Goal: Task Accomplishment & Management: Use online tool/utility

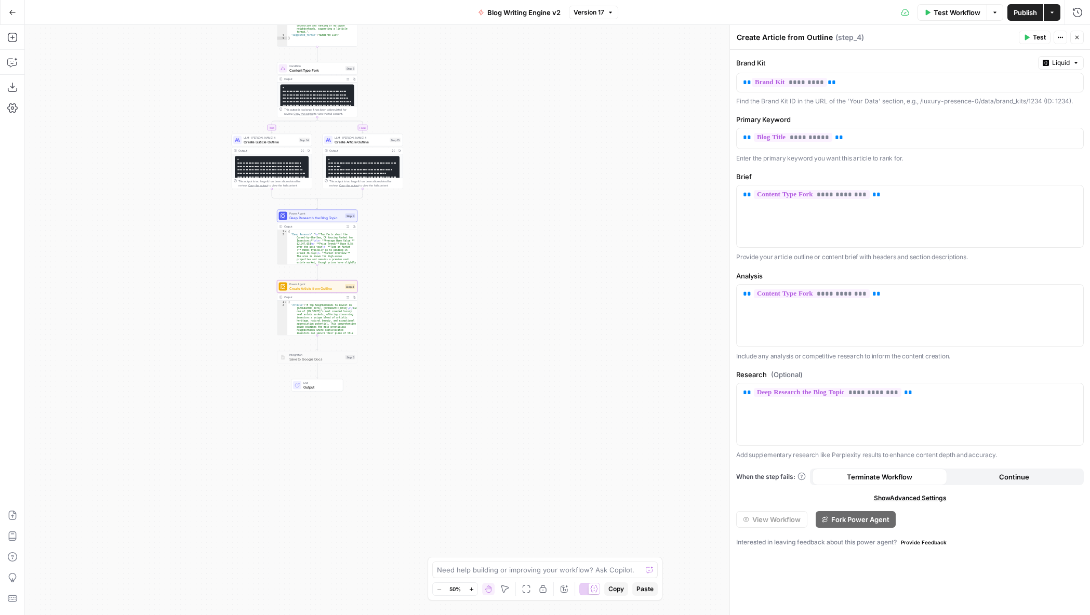
click at [16, 12] on span "Go Back" at bounding box center [16, 12] width 1 height 1
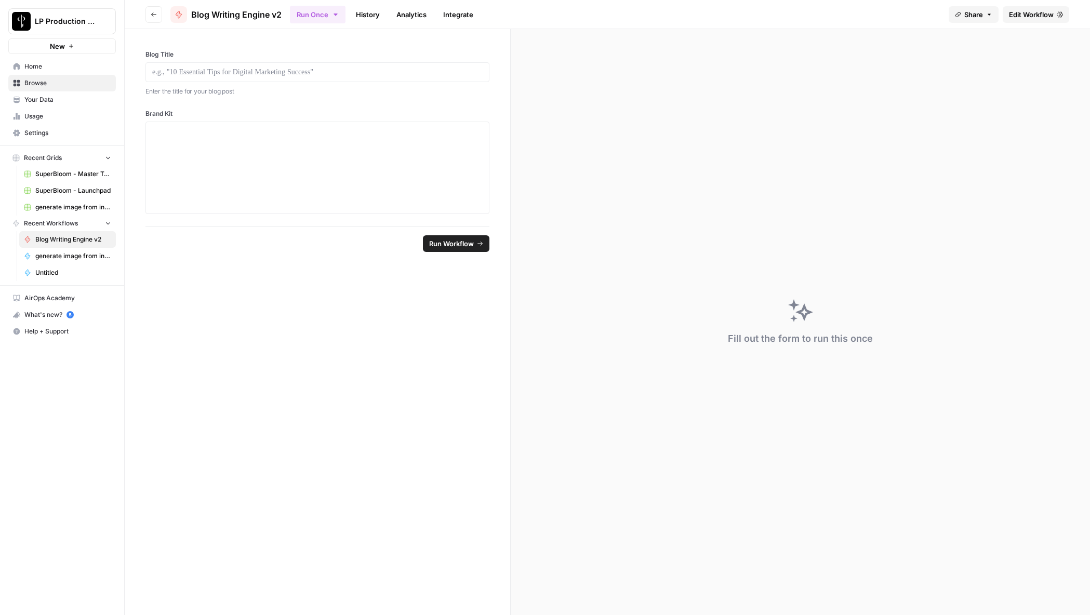
click at [64, 176] on span "SuperBloom - Master Topic List" at bounding box center [73, 173] width 76 height 9
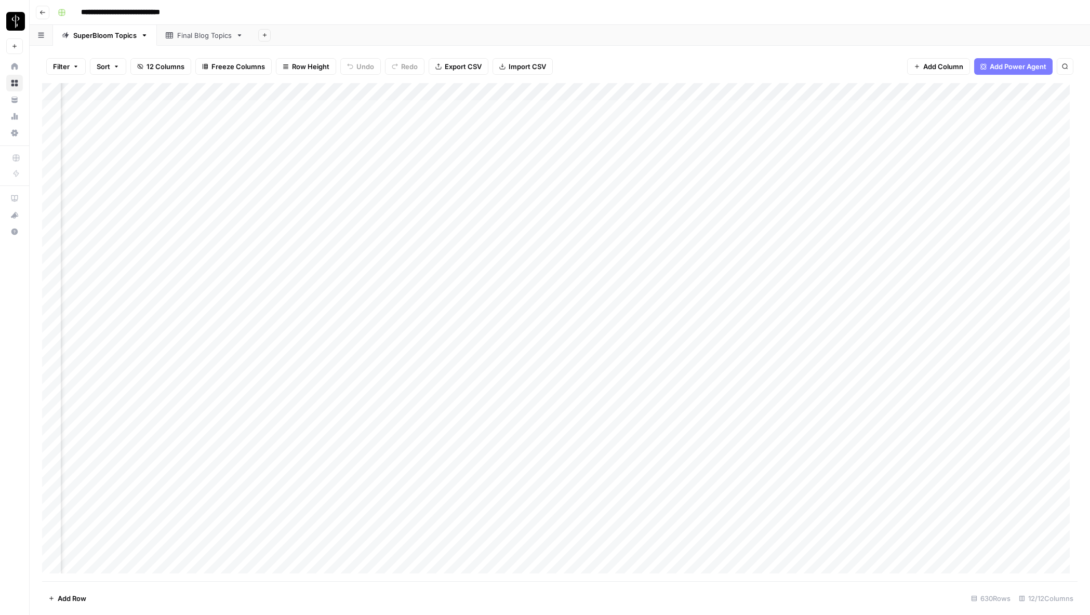
scroll to position [0, 304]
click at [725, 444] on div "Add Column" at bounding box center [559, 332] width 1035 height 498
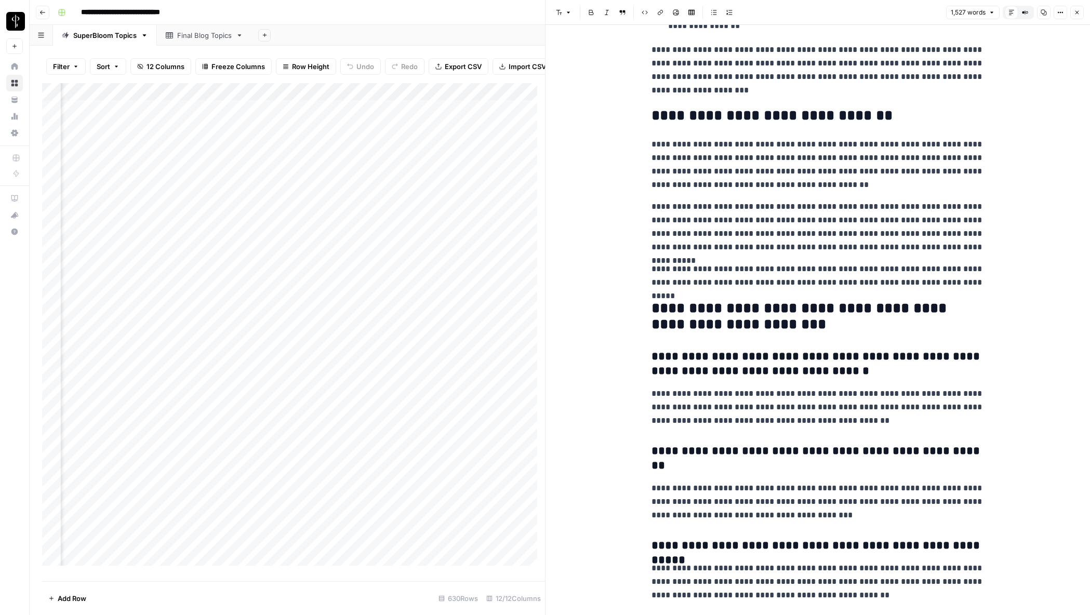
scroll to position [2387, 0]
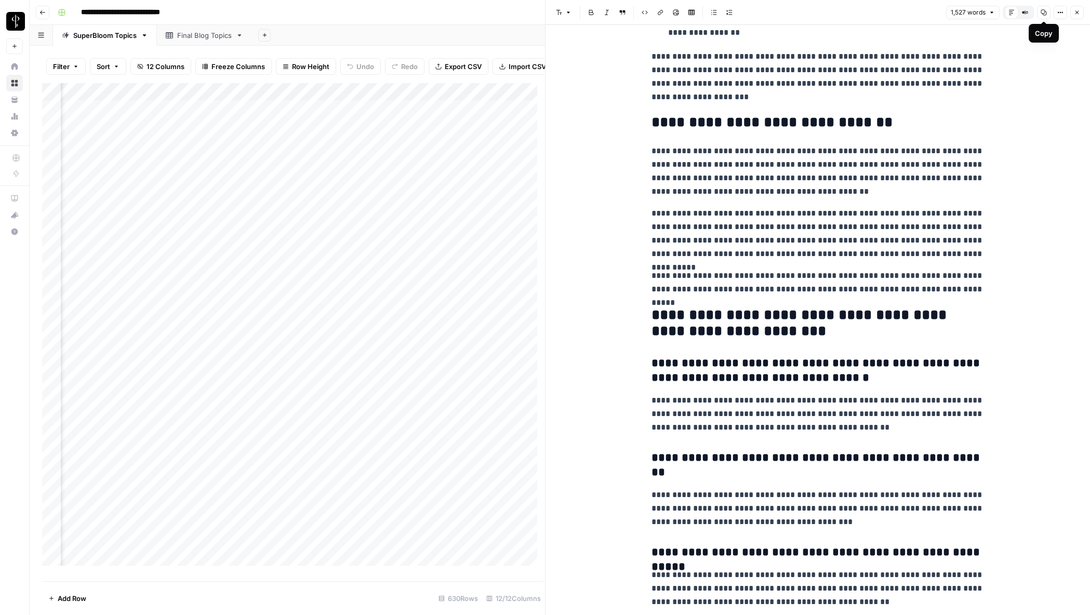
click at [1046, 12] on icon "button" at bounding box center [1044, 13] width 6 height 6
click at [1059, 12] on icon "button" at bounding box center [1060, 12] width 6 height 6
click at [914, 18] on div "Font style Bold Italic Block quote Code block Link Image Insert Table Bulleted …" at bounding box center [747, 13] width 391 height 14
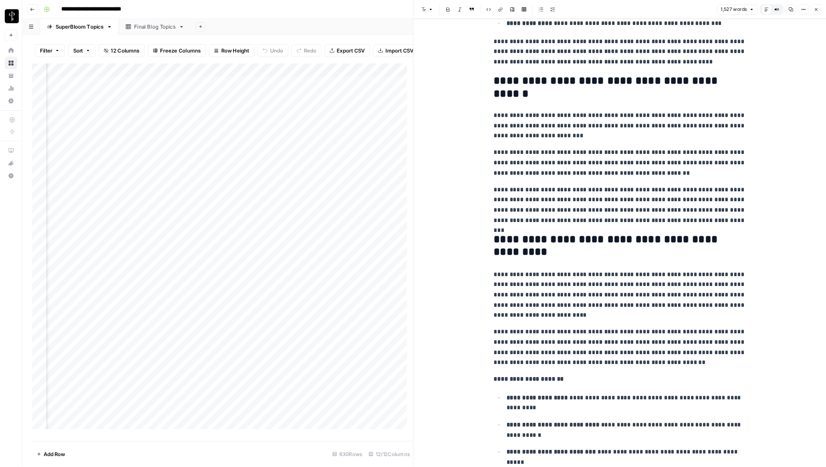
scroll to position [2607, 0]
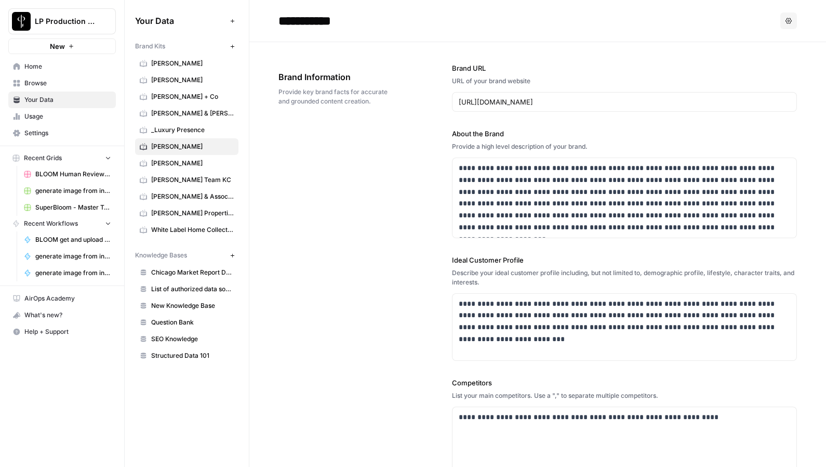
click at [567, 33] on header "**********" at bounding box center [537, 21] width 577 height 42
click at [33, 85] on span "Browse" at bounding box center [67, 82] width 87 height 9
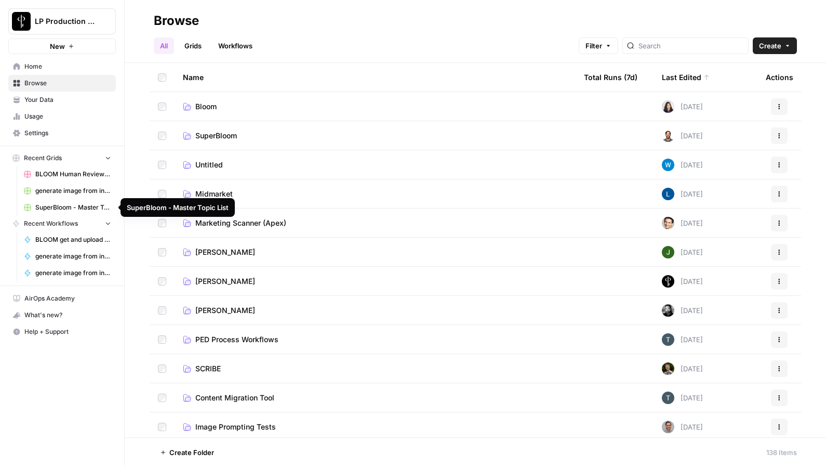
click at [37, 83] on span "Browse" at bounding box center [67, 82] width 87 height 9
click at [352, 25] on h2 "Browse" at bounding box center [475, 20] width 643 height 17
click at [211, 167] on span "Untitled" at bounding box center [209, 164] width 28 height 10
click at [201, 254] on span "Kevin" at bounding box center [225, 252] width 60 height 10
click at [213, 134] on span "SuperBloom" at bounding box center [216, 135] width 42 height 10
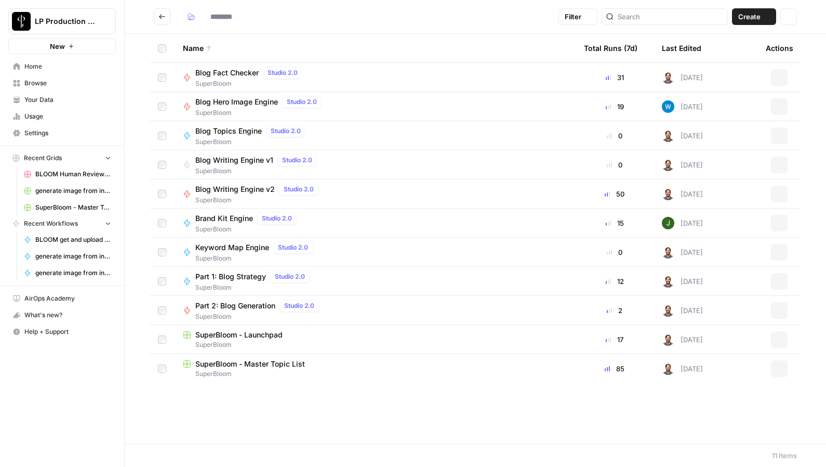
type input "**********"
click at [365, 13] on h2 "**********" at bounding box center [354, 16] width 400 height 17
click at [157, 15] on button "Go back" at bounding box center [162, 16] width 17 height 17
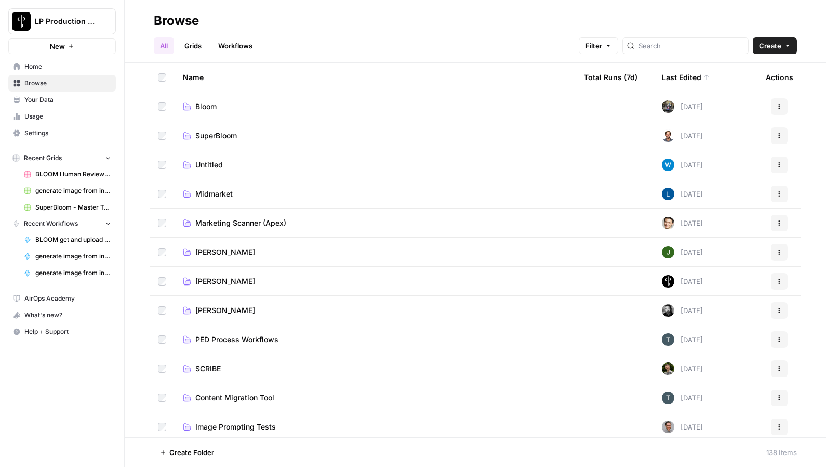
click at [200, 139] on span "SuperBloom" at bounding box center [216, 135] width 42 height 10
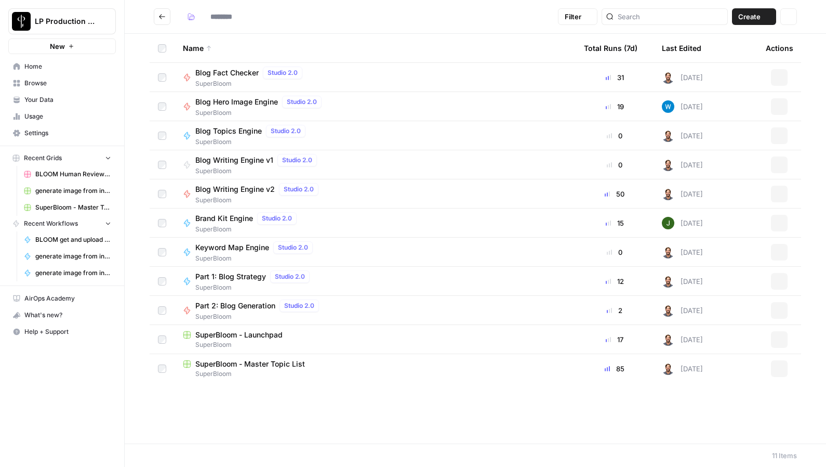
type input "**********"
click at [215, 219] on span "Brand Kit Engine" at bounding box center [224, 218] width 58 height 10
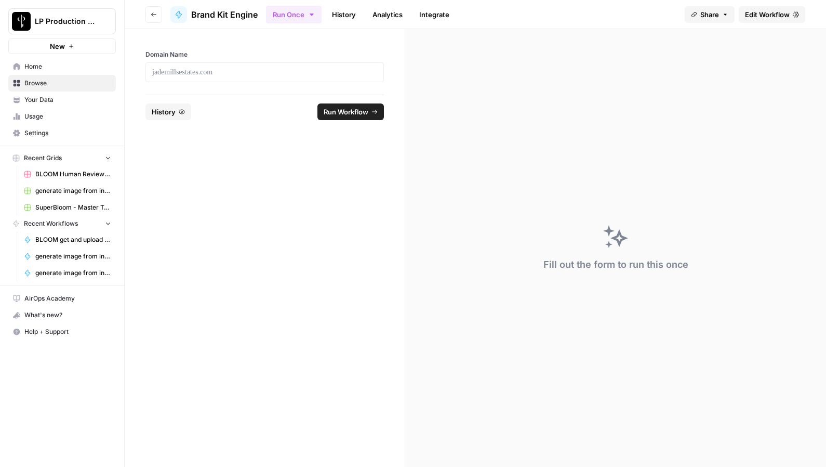
click at [777, 19] on span "Edit Workflow" at bounding box center [767, 14] width 45 height 10
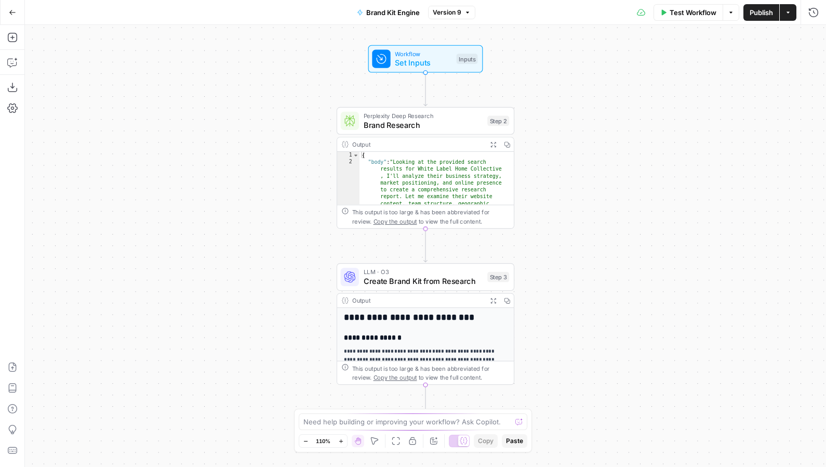
click at [406, 121] on span "Brand Research" at bounding box center [423, 124] width 119 height 11
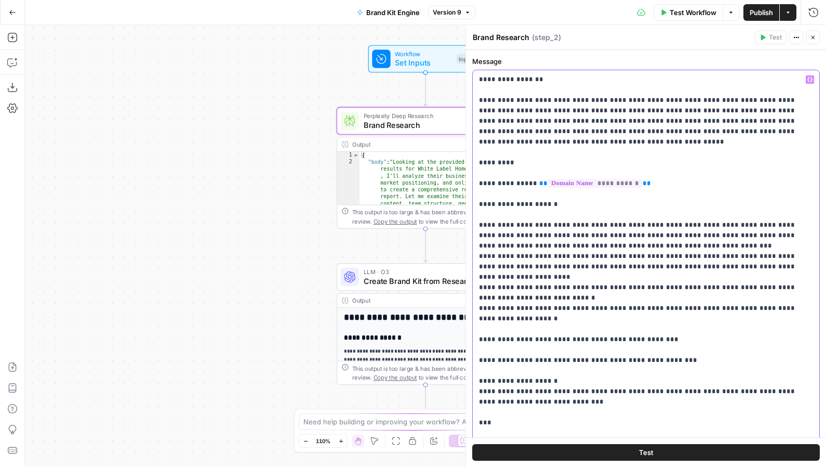
drag, startPoint x: 479, startPoint y: 99, endPoint x: 561, endPoint y: 148, distance: 95.3
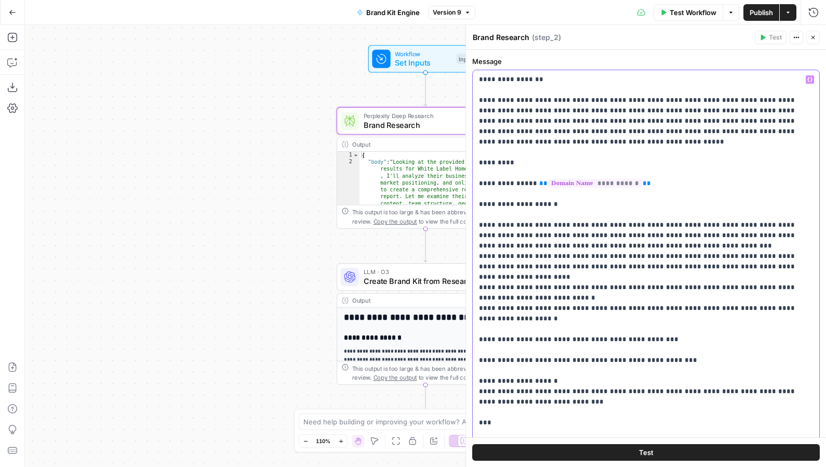
copy p "**********"
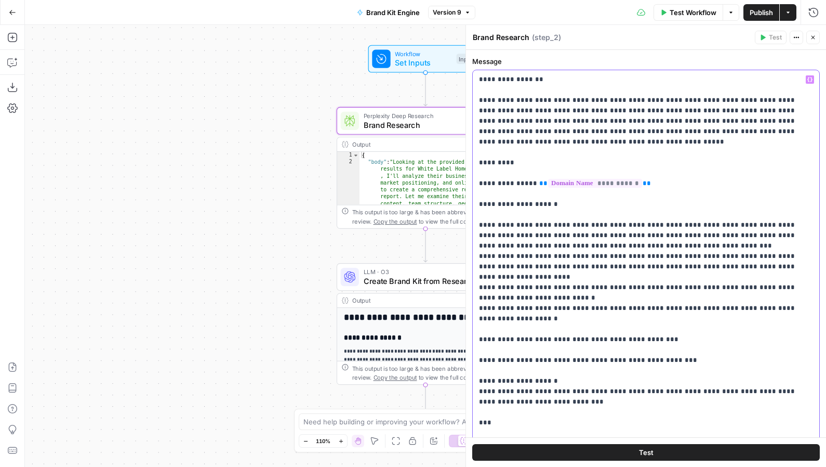
click at [797, 38] on icon "button" at bounding box center [796, 37] width 6 height 6
click at [813, 12] on icon "button" at bounding box center [813, 12] width 10 height 10
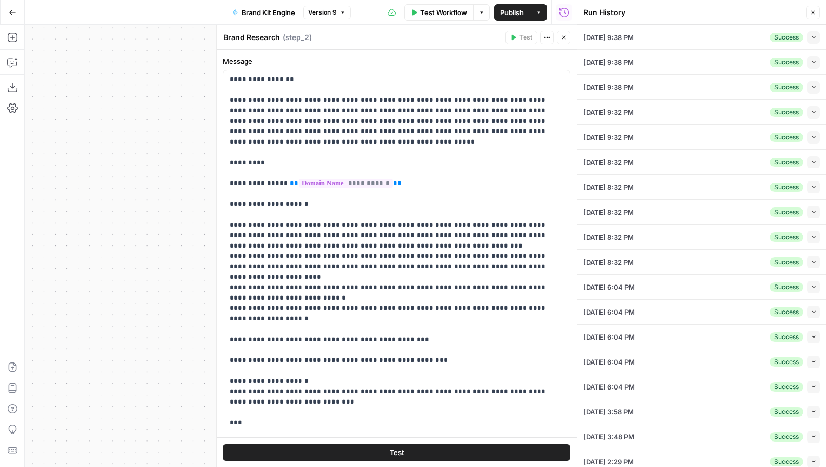
click at [812, 37] on icon "button" at bounding box center [813, 37] width 3 height 2
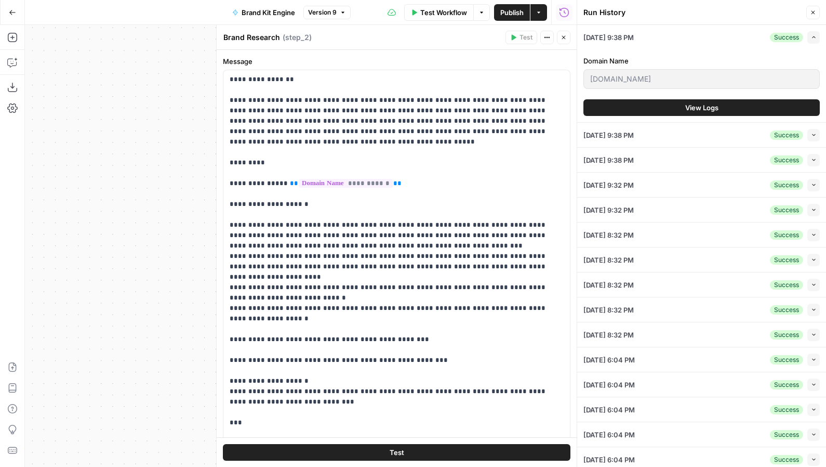
click at [731, 108] on button "View Logs" at bounding box center [701, 107] width 236 height 17
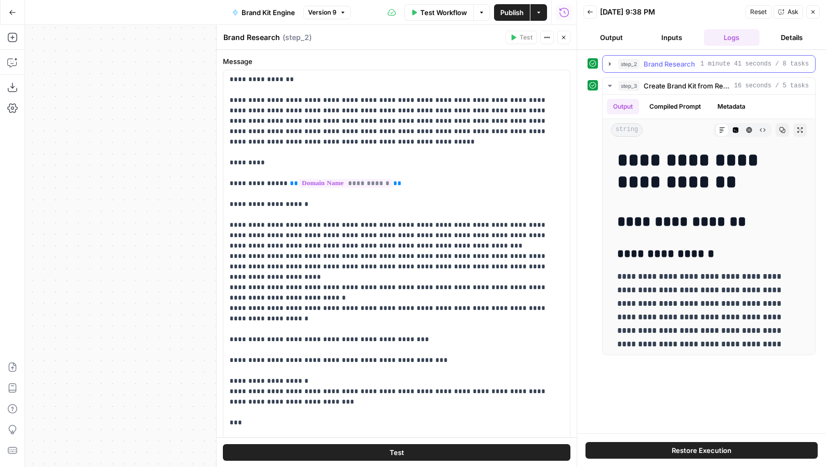
click at [607, 61] on icon "button" at bounding box center [610, 64] width 8 height 8
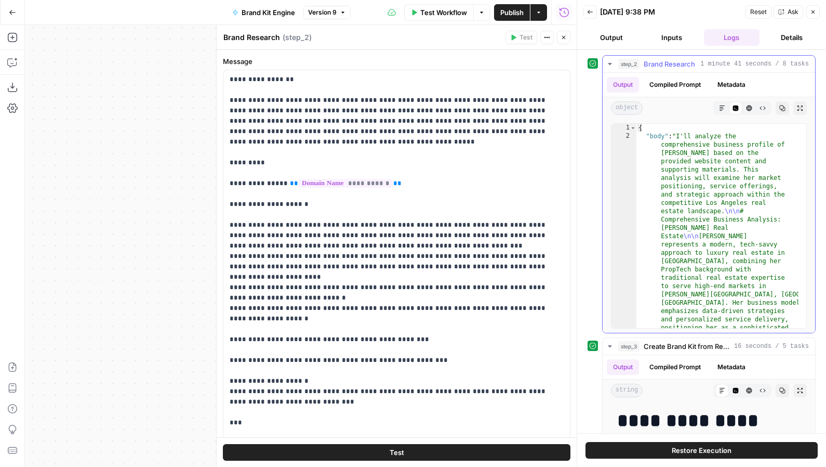
click at [734, 87] on button "Metadata" at bounding box center [731, 85] width 41 height 16
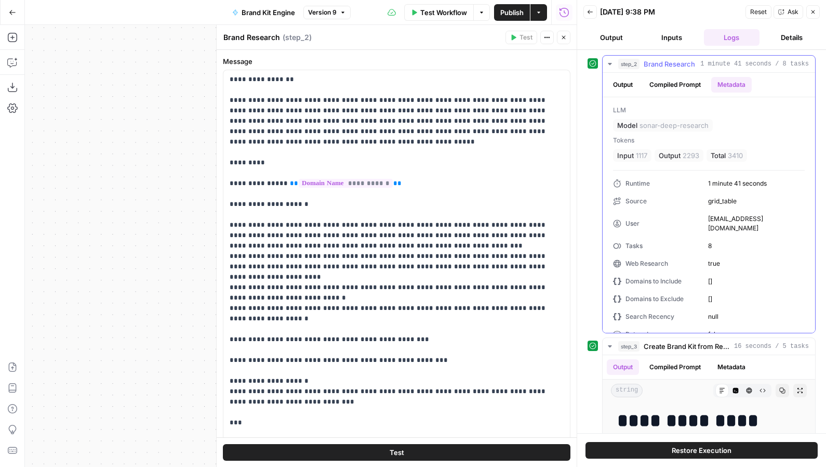
click at [668, 84] on button "Compiled Prompt" at bounding box center [675, 85] width 64 height 16
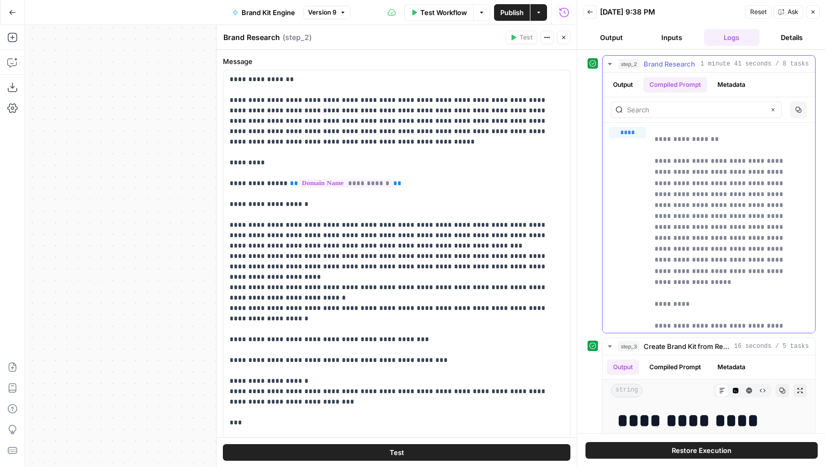
click at [728, 86] on button "Metadata" at bounding box center [731, 85] width 41 height 16
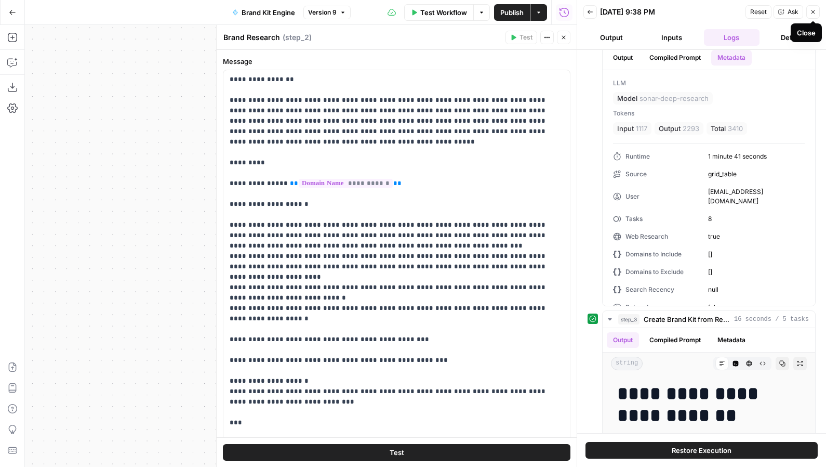
click at [815, 12] on icon "button" at bounding box center [813, 12] width 6 height 6
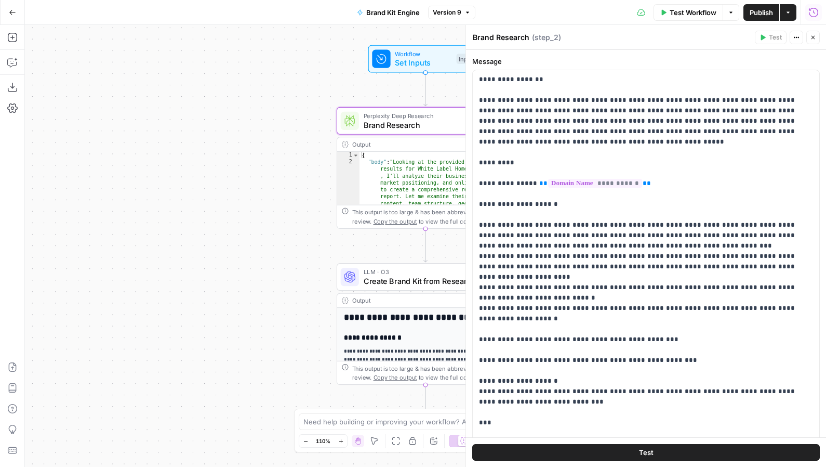
click at [815, 12] on icon "button" at bounding box center [813, 12] width 10 height 10
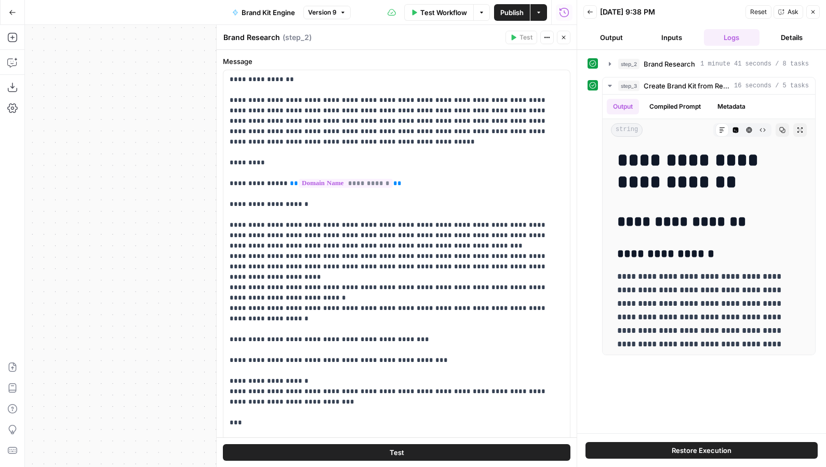
click at [589, 9] on icon "button" at bounding box center [590, 12] width 6 height 6
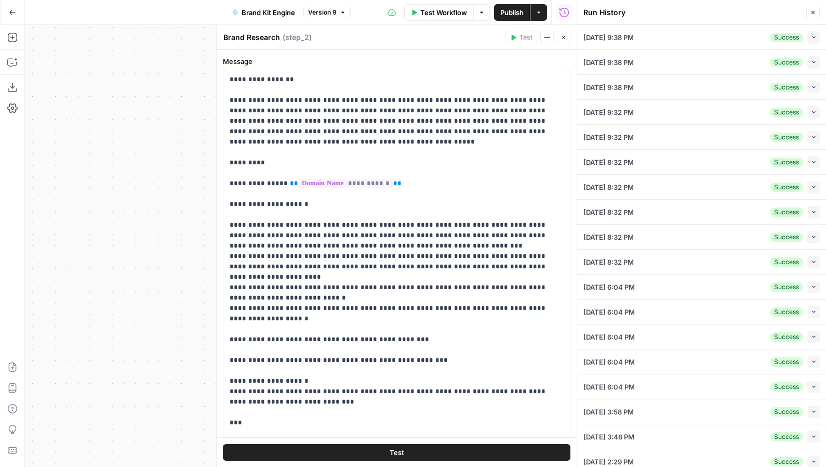
click at [811, 63] on icon "button" at bounding box center [814, 62] width 6 height 6
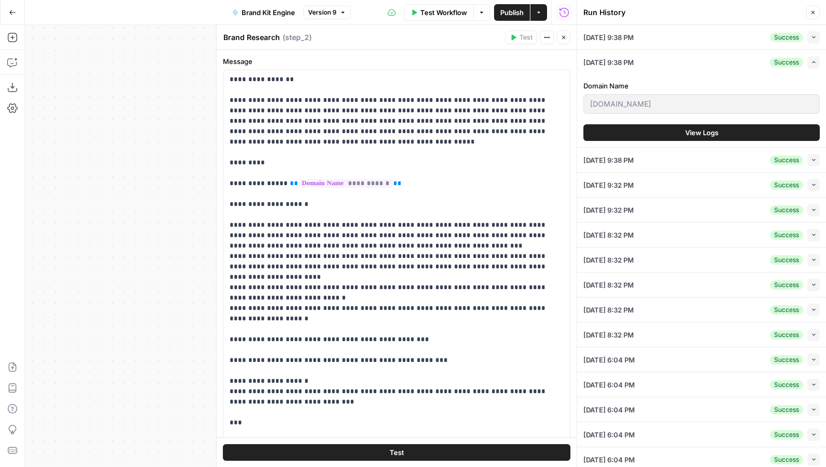
click at [752, 129] on button "View Logs" at bounding box center [701, 132] width 236 height 17
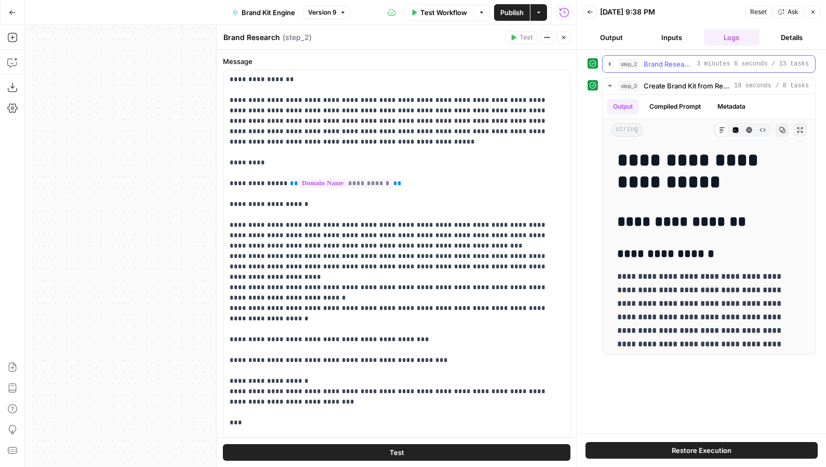
click at [611, 64] on icon "button" at bounding box center [610, 64] width 8 height 8
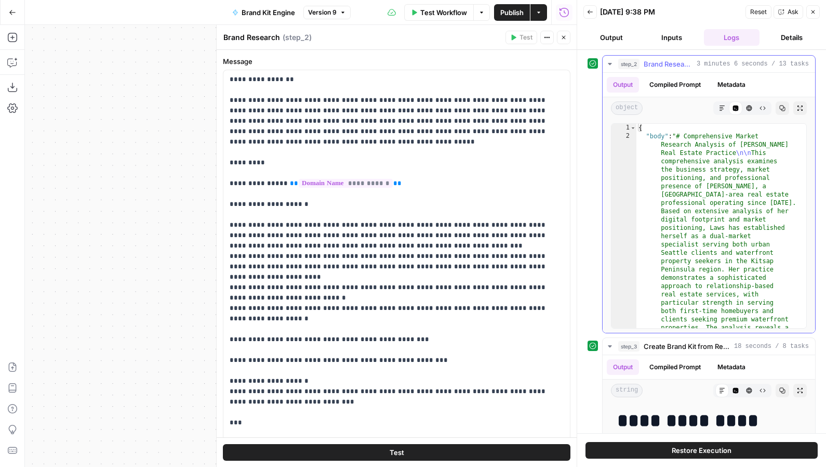
click at [732, 88] on button "Metadata" at bounding box center [731, 85] width 41 height 16
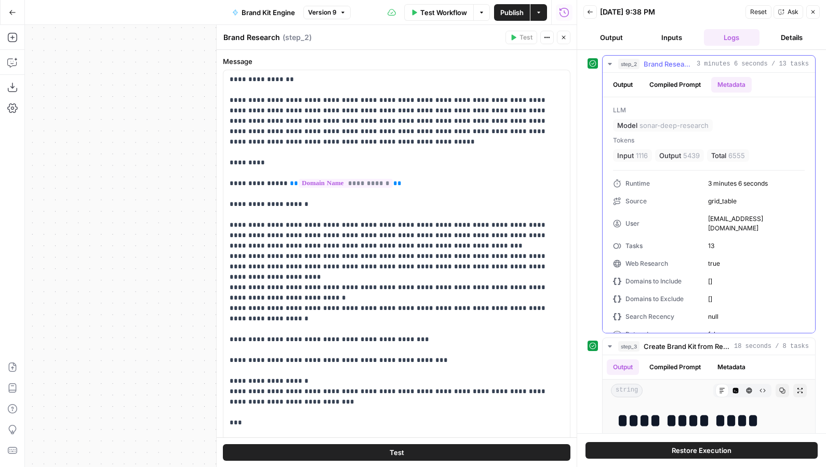
click at [621, 87] on button "Output" at bounding box center [623, 85] width 32 height 16
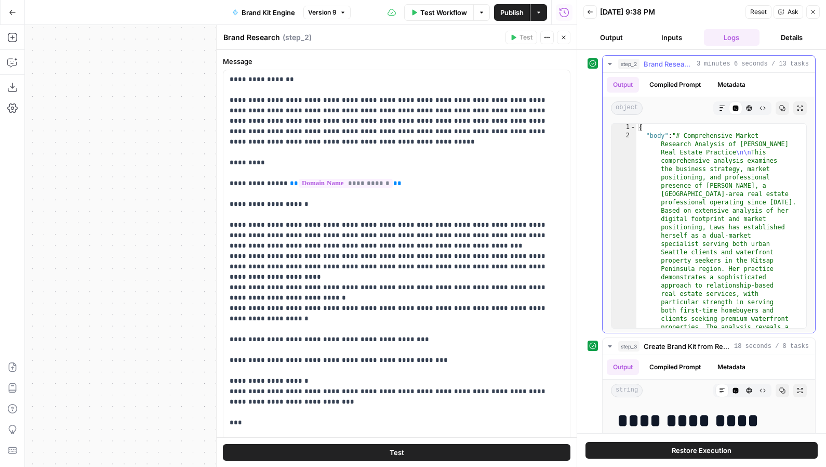
scroll to position [1, 0]
click at [719, 105] on icon "button" at bounding box center [722, 108] width 6 height 6
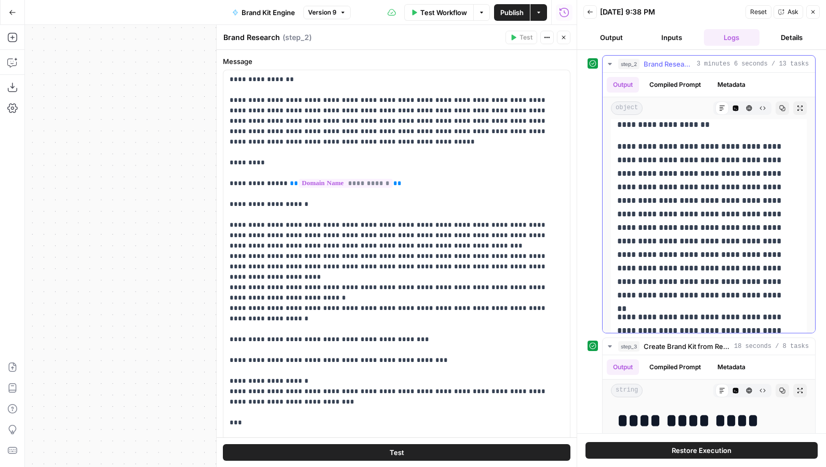
scroll to position [10583, 0]
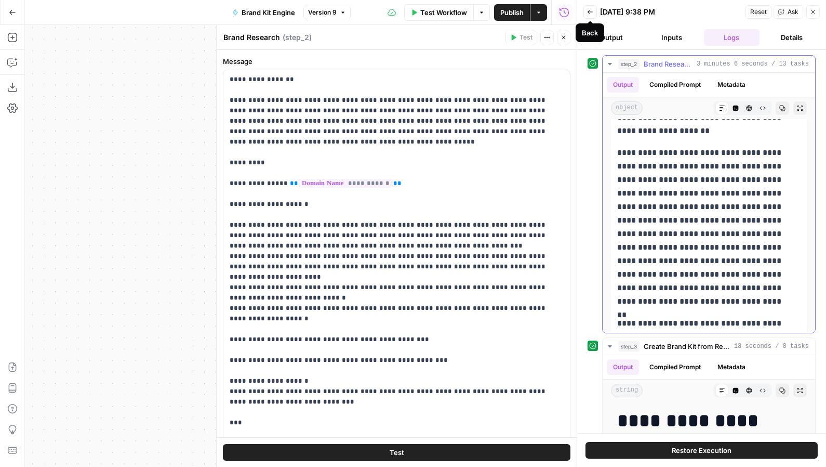
click at [748, 85] on button "Metadata" at bounding box center [731, 85] width 41 height 16
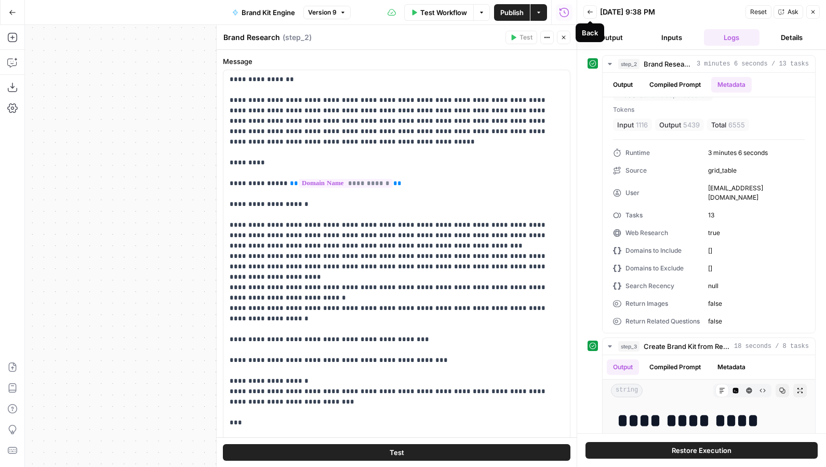
click at [589, 11] on icon "button" at bounding box center [590, 12] width 6 height 6
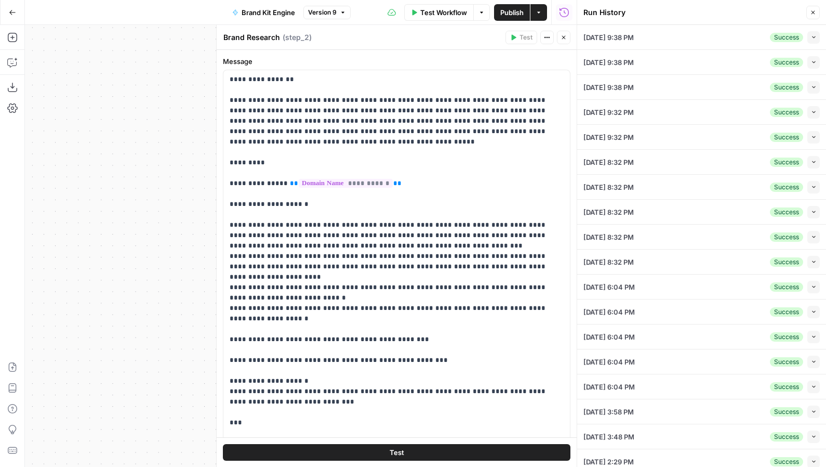
click at [811, 89] on icon "button" at bounding box center [814, 87] width 6 height 6
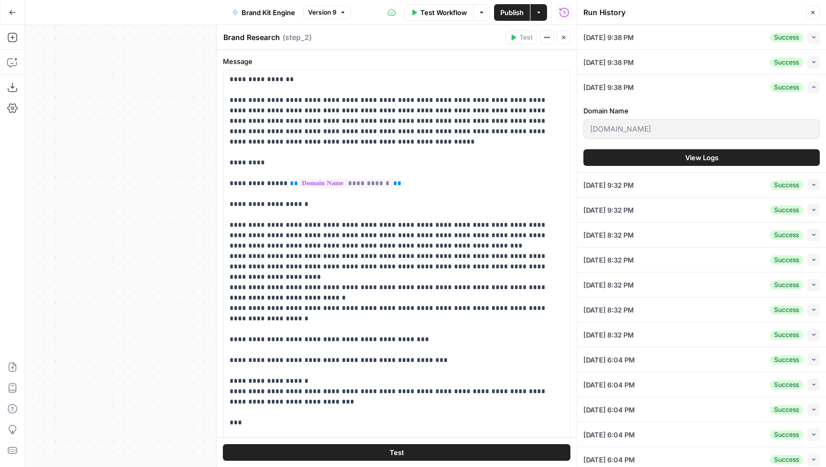
click at [713, 155] on span "View Logs" at bounding box center [701, 157] width 33 height 10
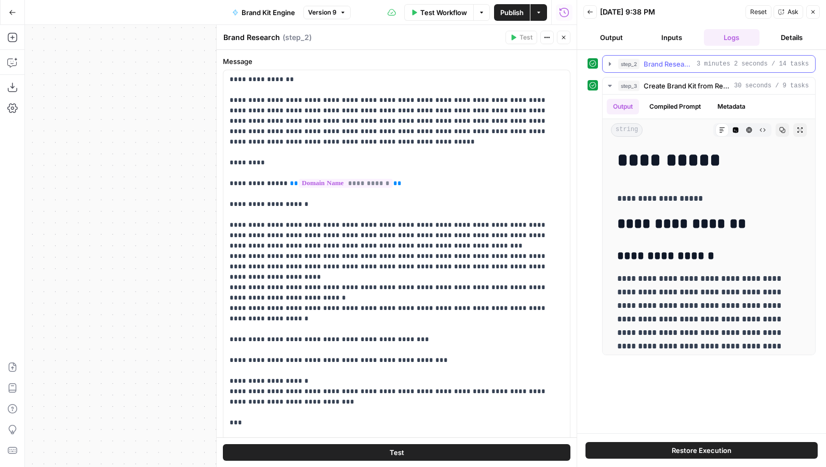
click at [609, 64] on icon "button" at bounding box center [610, 64] width 2 height 4
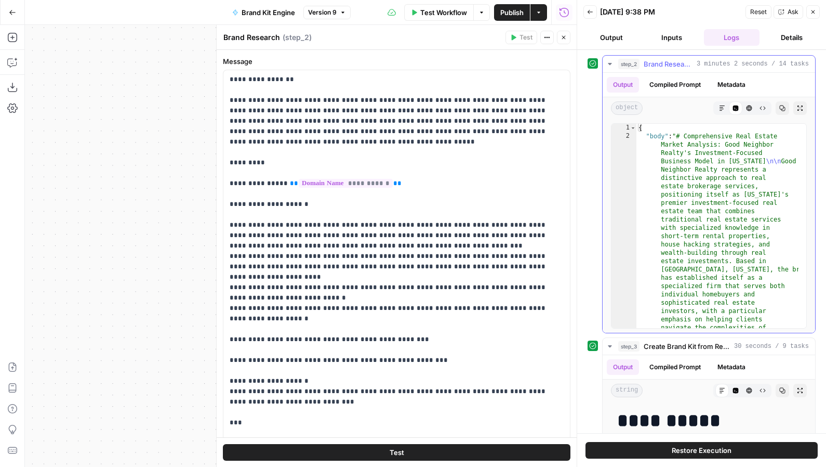
click at [737, 82] on button "Metadata" at bounding box center [731, 85] width 41 height 16
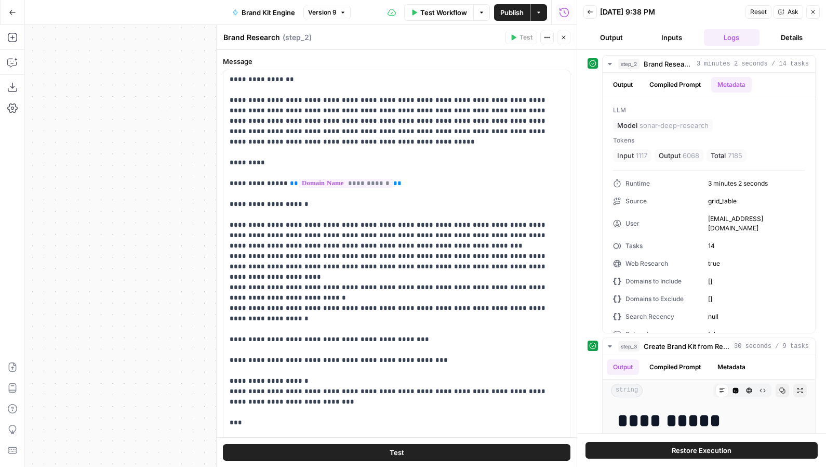
click at [594, 12] on button "Back" at bounding box center [590, 12] width 14 height 14
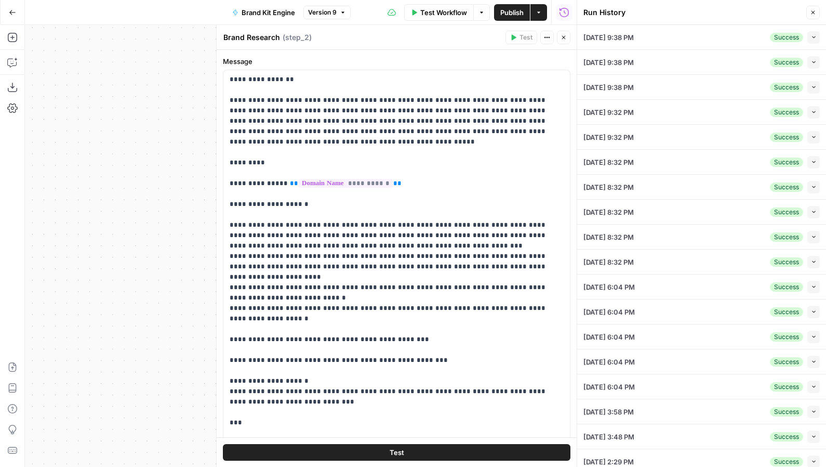
click at [812, 161] on icon "button" at bounding box center [813, 162] width 3 height 2
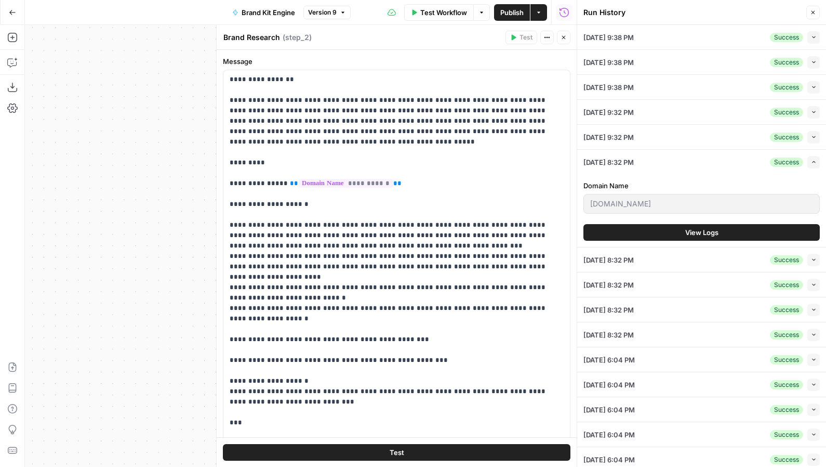
click at [653, 229] on button "View Logs" at bounding box center [701, 232] width 236 height 17
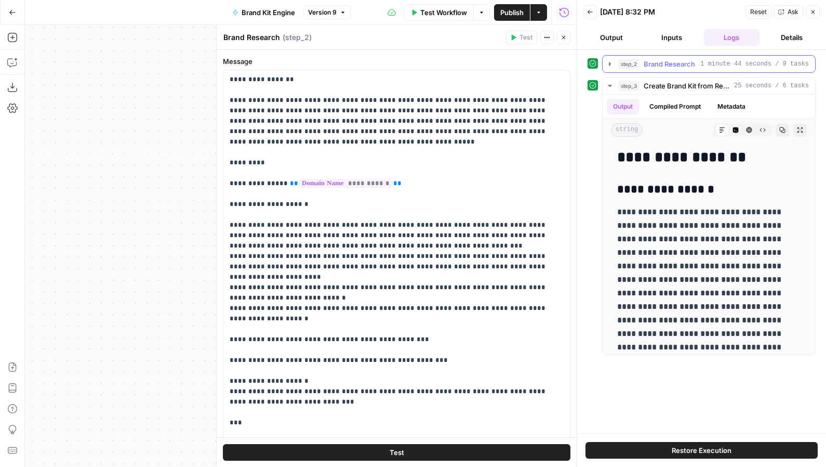
click at [608, 65] on icon "button" at bounding box center [610, 64] width 8 height 8
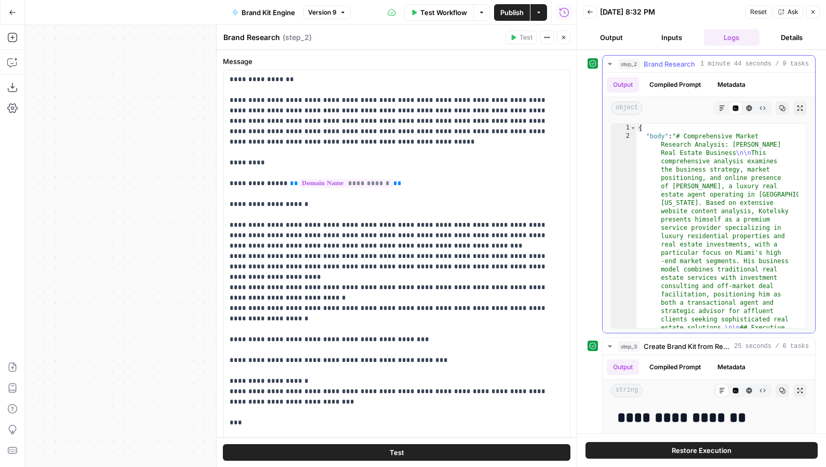
click at [724, 77] on button "Metadata" at bounding box center [731, 85] width 41 height 16
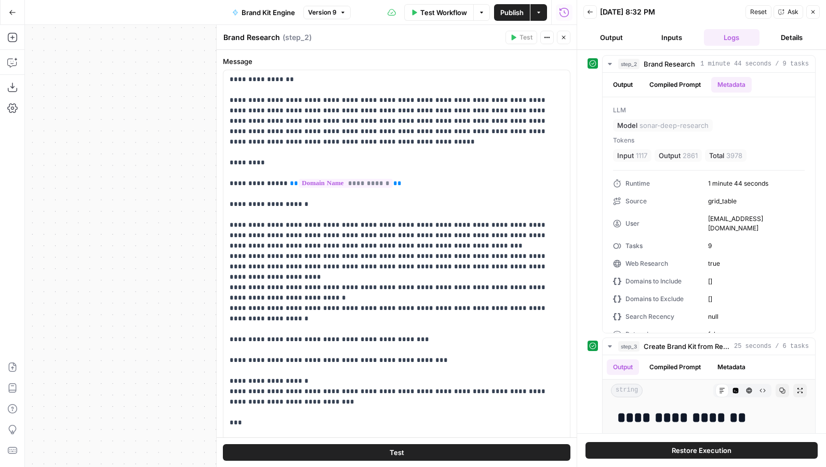
click at [814, 13] on icon "button" at bounding box center [813, 12] width 4 height 4
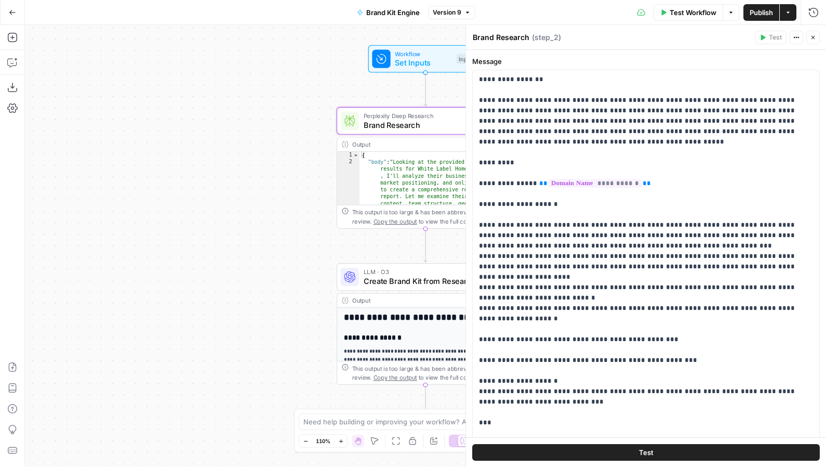
click at [813, 39] on icon "button" at bounding box center [813, 37] width 6 height 6
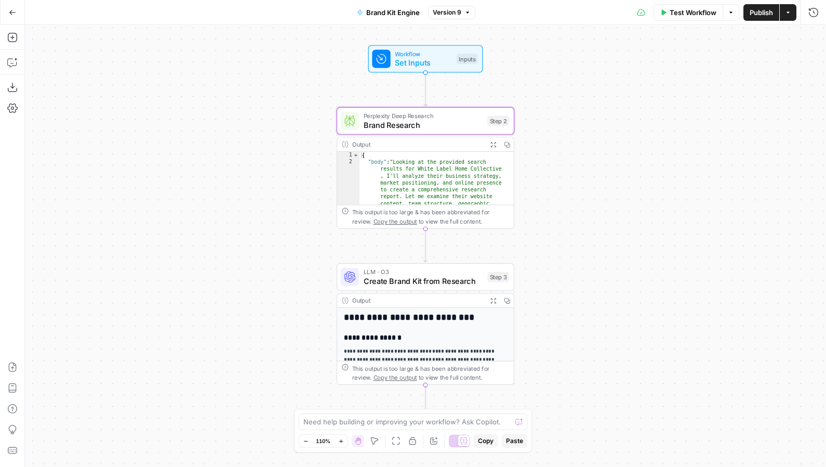
click at [435, 281] on span "Create Brand Kit from Research" at bounding box center [423, 280] width 119 height 11
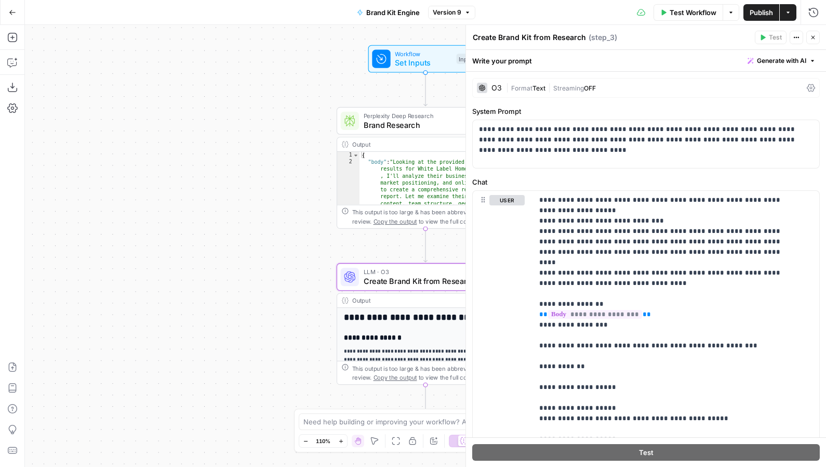
click at [762, 87] on div "| Format Text | Streaming OFF" at bounding box center [654, 88] width 297 height 10
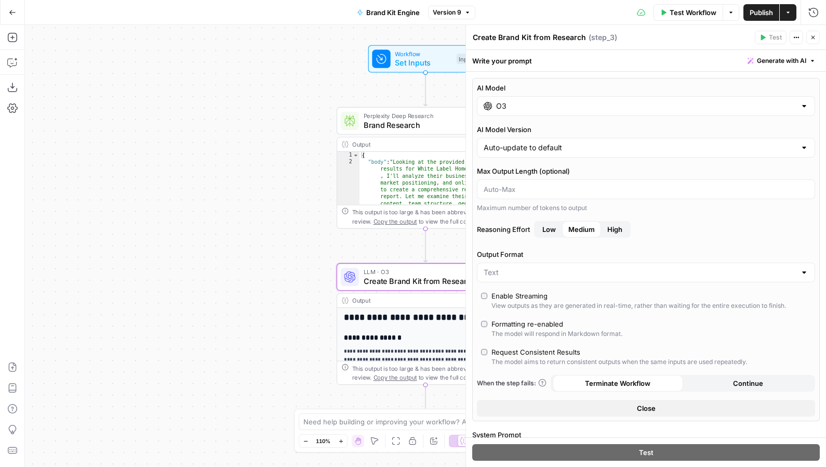
click at [730, 407] on button "Close" at bounding box center [646, 407] width 338 height 17
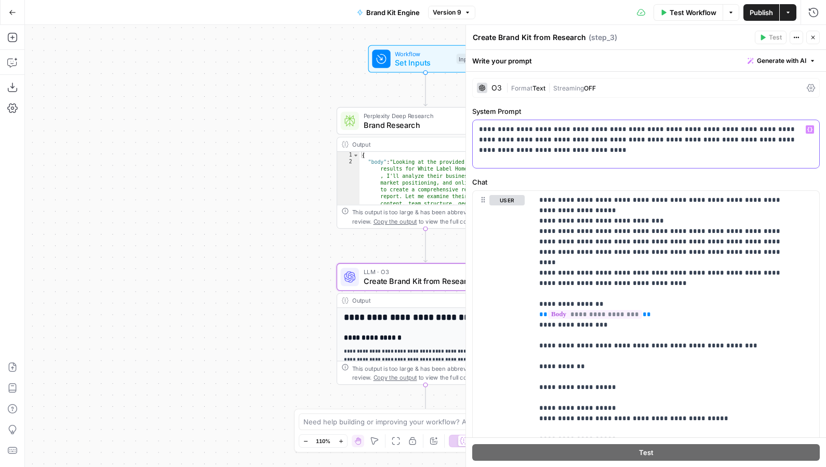
click at [514, 138] on p "**********" at bounding box center [642, 139] width 326 height 31
copy p "**********"
click at [571, 136] on p "**********" at bounding box center [642, 139] width 326 height 31
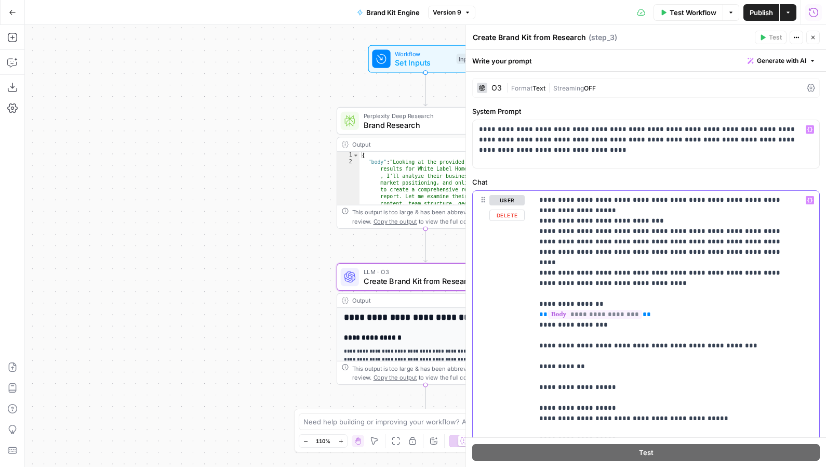
click at [757, 87] on div "| Format Text | Streaming OFF" at bounding box center [654, 88] width 297 height 10
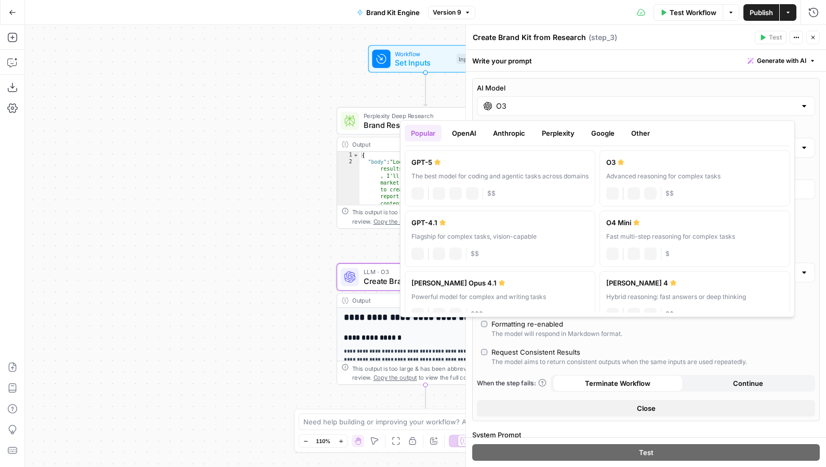
click at [505, 105] on input "O3" at bounding box center [646, 106] width 300 height 10
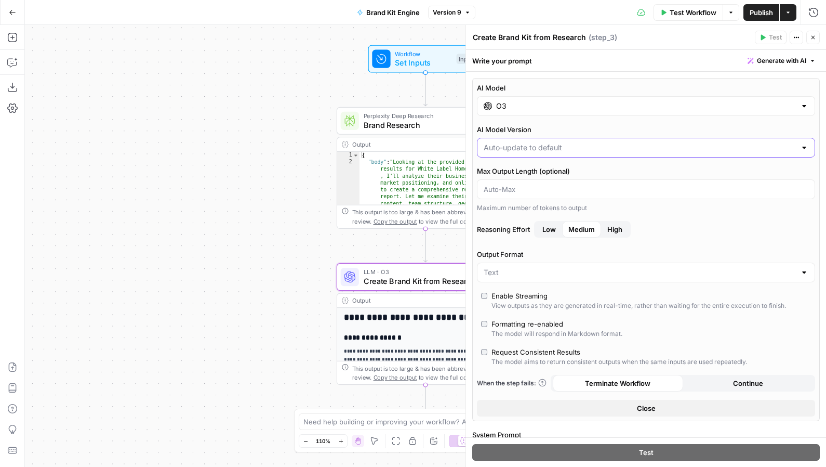
click at [510, 151] on input "AI Model Version" at bounding box center [640, 147] width 312 height 10
type input "Auto-update to default"
click at [525, 209] on div "Maximum number of tokens to output" at bounding box center [646, 207] width 338 height 9
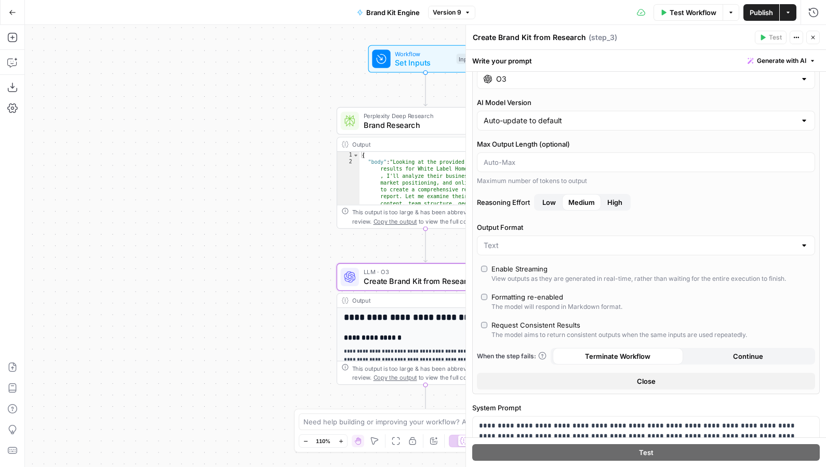
scroll to position [34, 0]
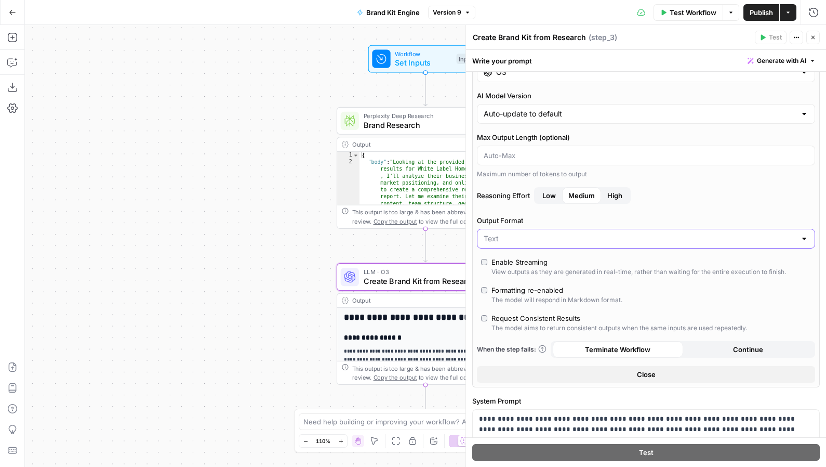
click at [531, 234] on input "Output Format" at bounding box center [640, 238] width 312 height 10
click at [506, 211] on div "AI Model O3 AI Model Version Auto-update to default Max Output Length (optional…" at bounding box center [646, 215] width 348 height 343
click at [815, 13] on icon "button" at bounding box center [813, 11] width 9 height 9
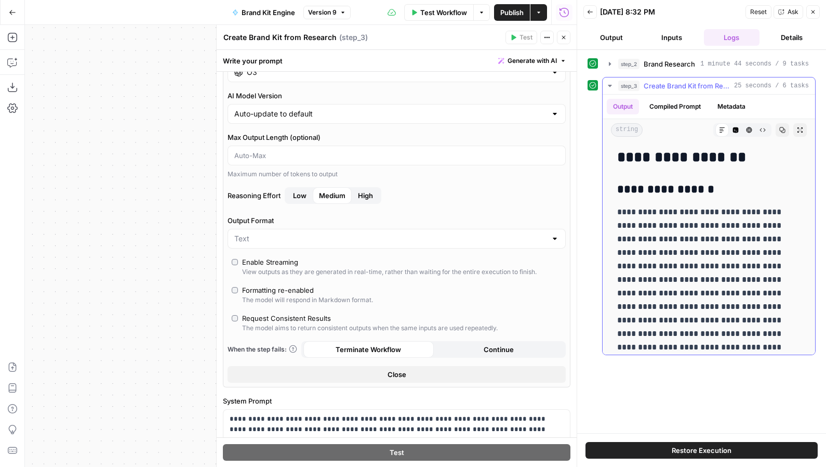
click at [736, 102] on button "Metadata" at bounding box center [731, 107] width 41 height 16
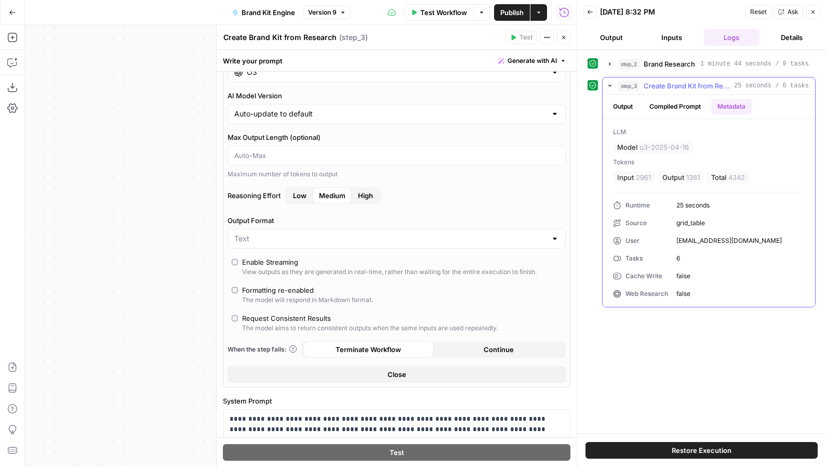
click at [685, 109] on button "Compiled Prompt" at bounding box center [675, 107] width 64 height 16
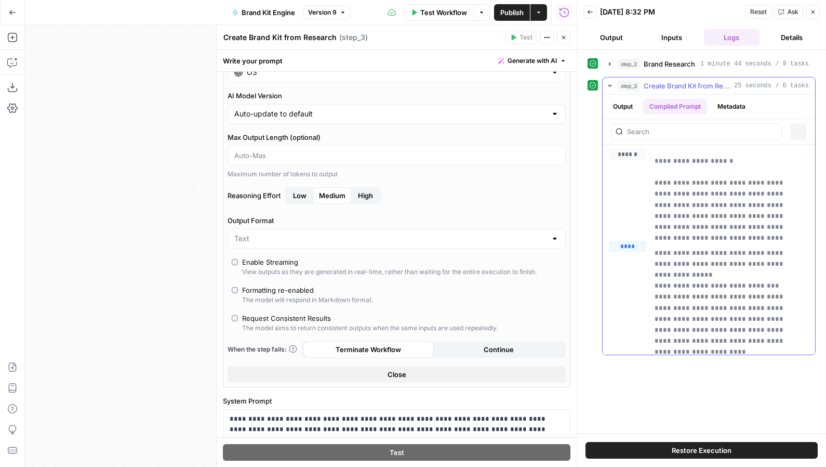
click at [619, 108] on button "Output" at bounding box center [623, 107] width 32 height 16
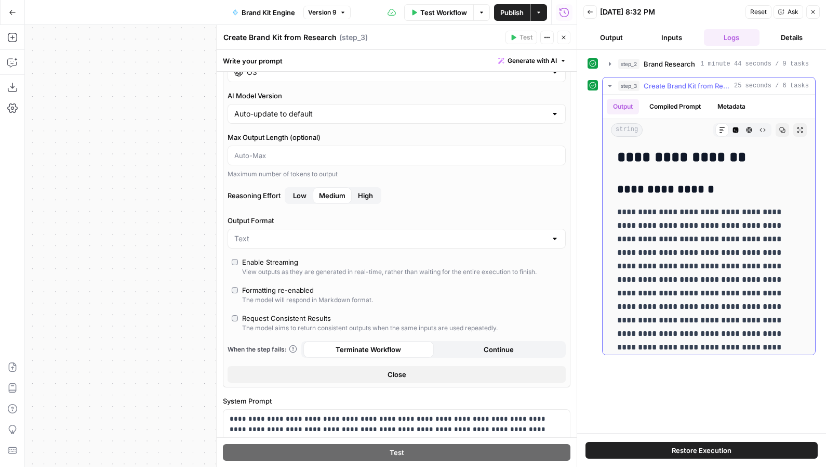
drag, startPoint x: 677, startPoint y: 106, endPoint x: 674, endPoint y: 118, distance: 12.0
click at [677, 106] on button "Compiled Prompt" at bounding box center [675, 107] width 64 height 16
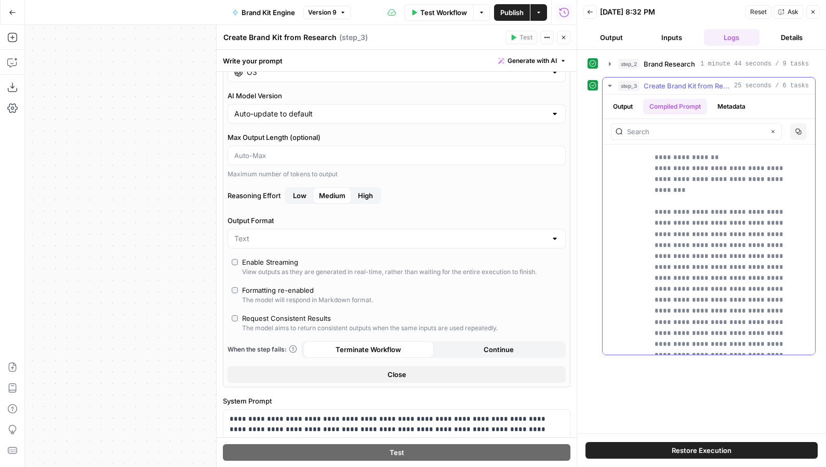
scroll to position [0, 0]
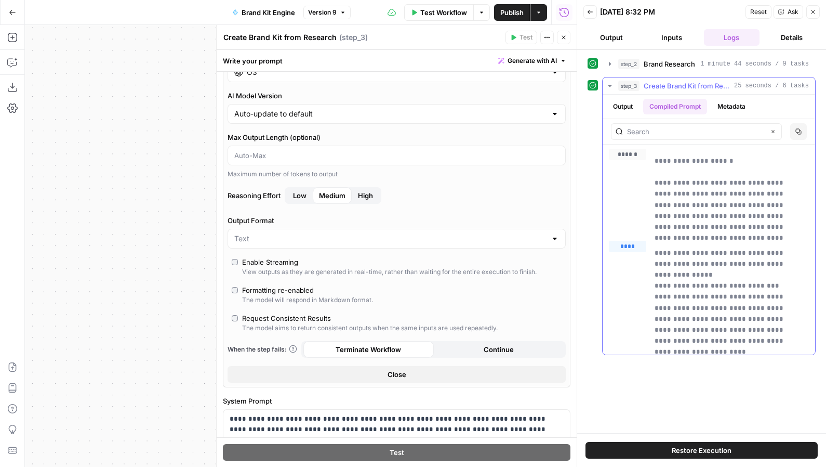
click at [616, 106] on button "Output" at bounding box center [623, 107] width 32 height 16
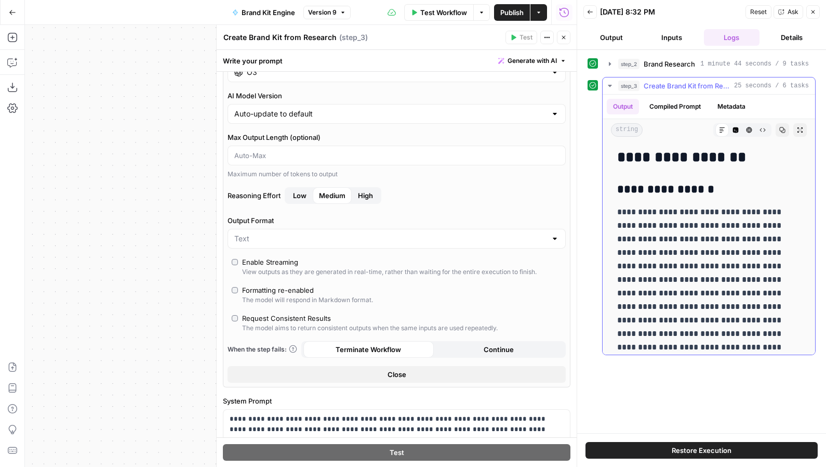
click at [609, 84] on icon "button" at bounding box center [610, 86] width 8 height 8
